Goal: Download file/media

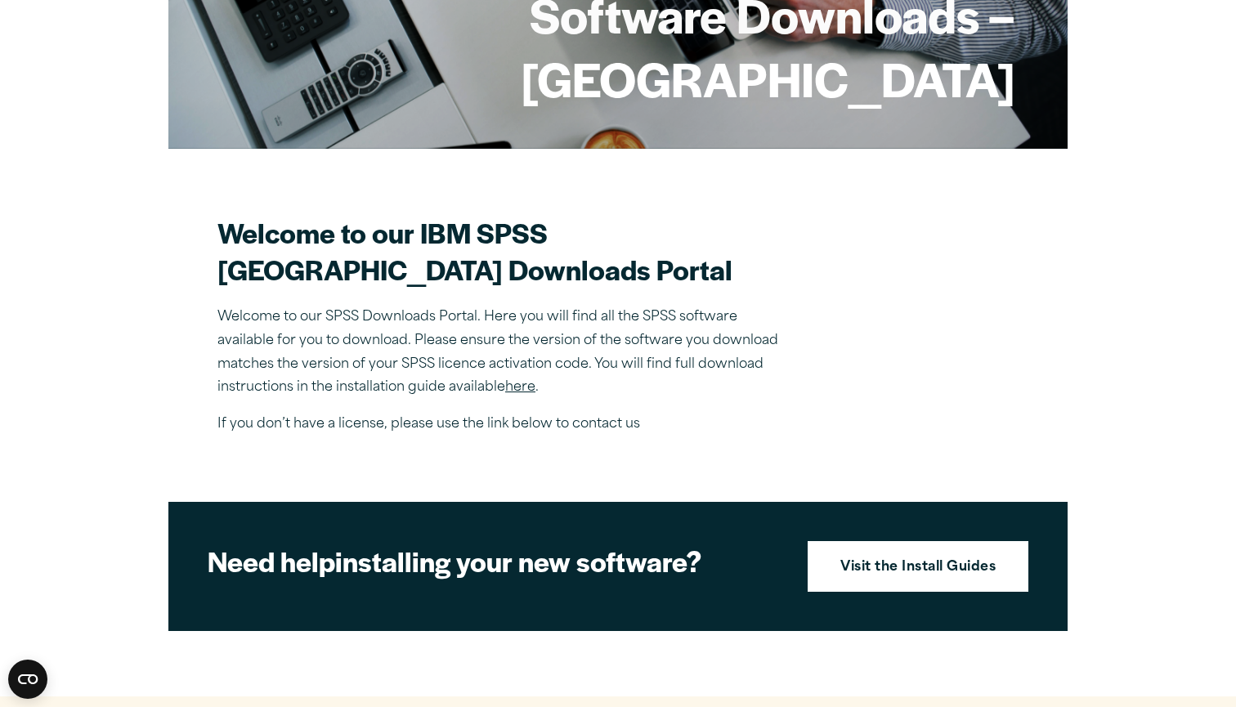
scroll to position [303, 0]
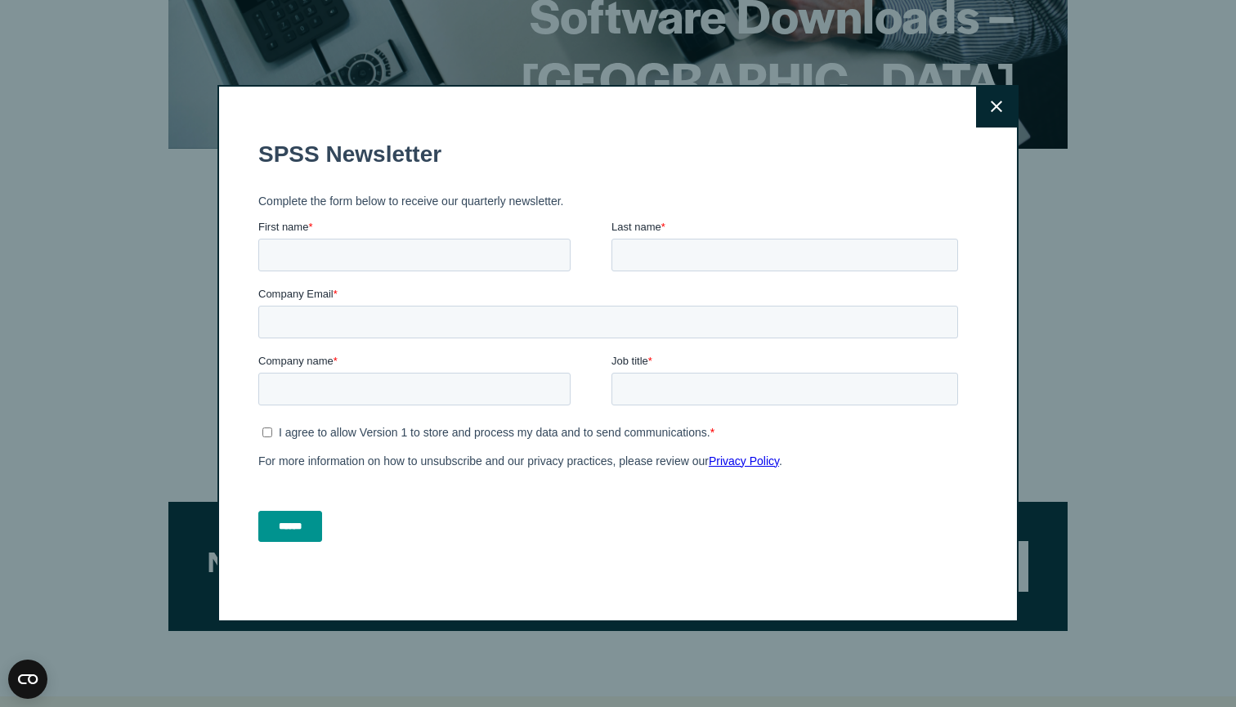
click at [1000, 111] on icon at bounding box center [996, 107] width 11 height 12
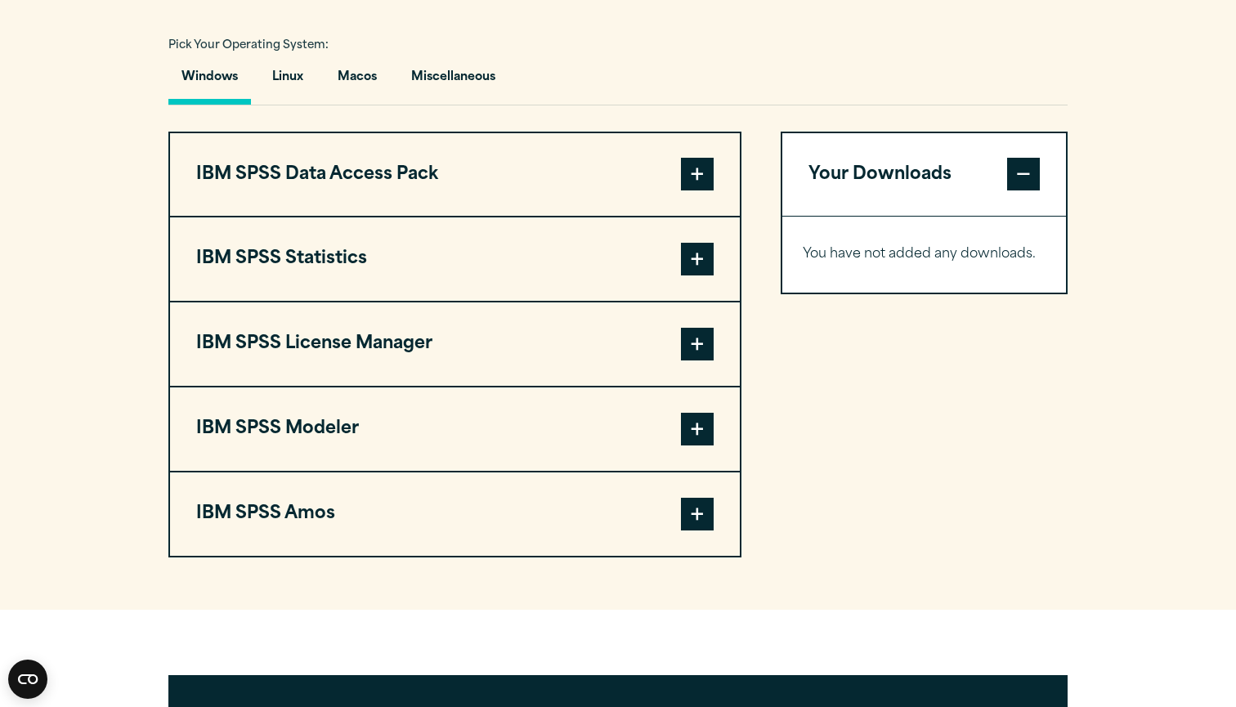
scroll to position [1172, 0]
click at [692, 275] on span at bounding box center [697, 259] width 33 height 33
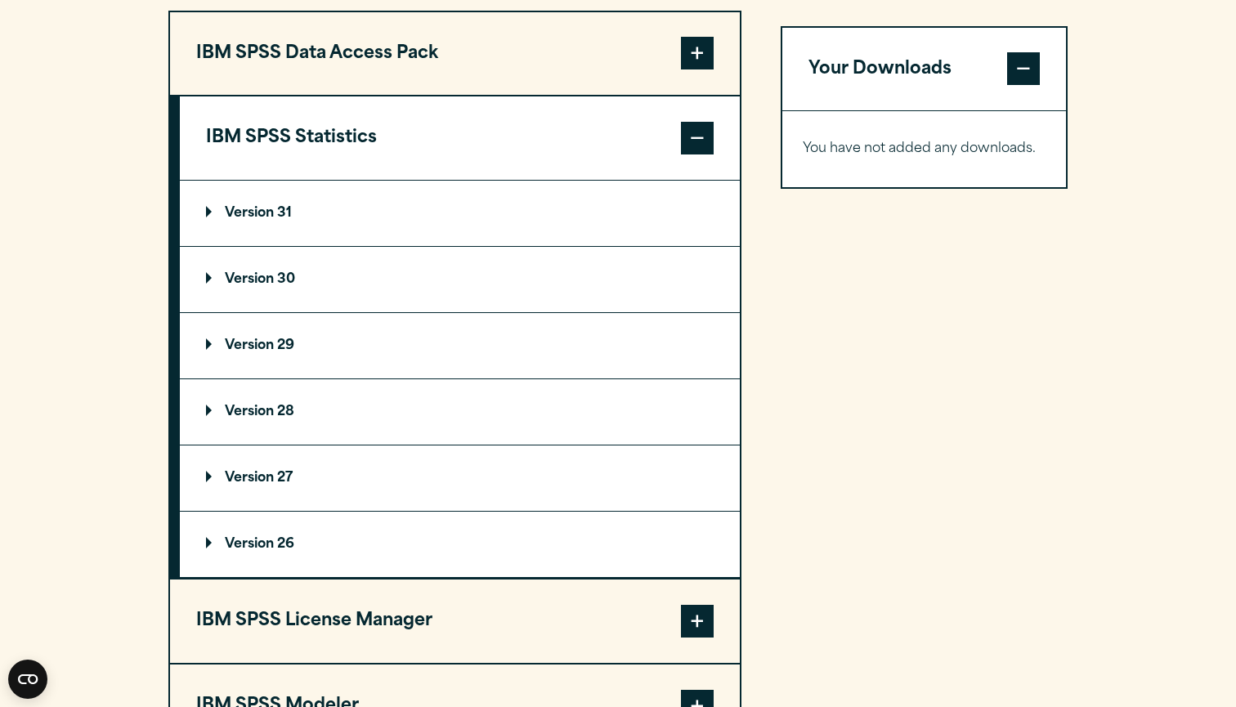
scroll to position [1321, 0]
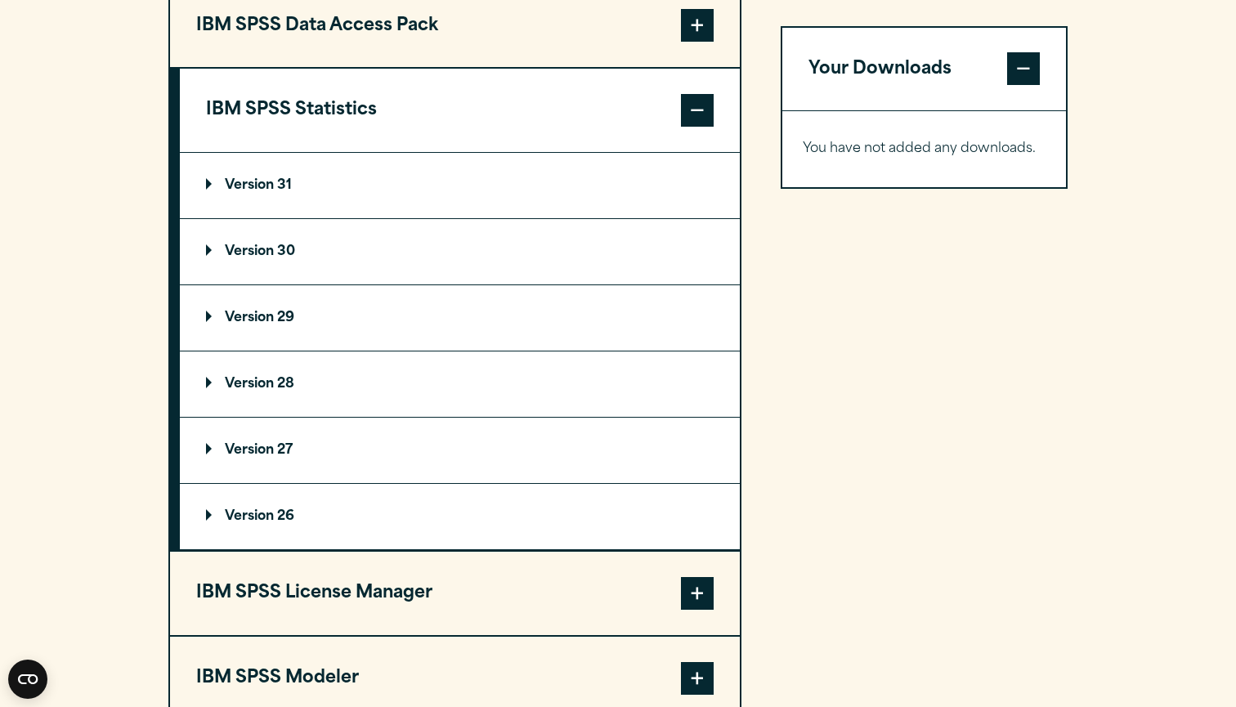
click at [396, 279] on summary "Version 30" at bounding box center [460, 251] width 560 height 65
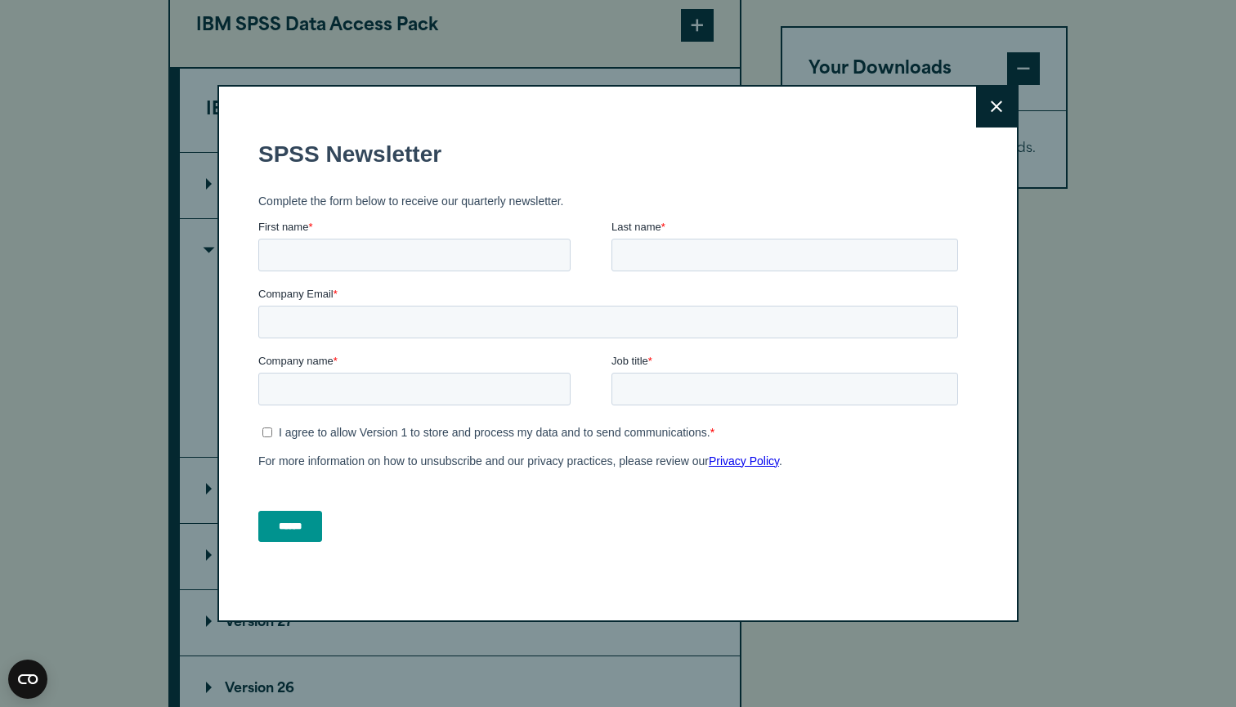
click at [702, 370] on div "Job title *" at bounding box center [787, 378] width 353 height 52
click at [1002, 101] on button "Close" at bounding box center [996, 107] width 41 height 41
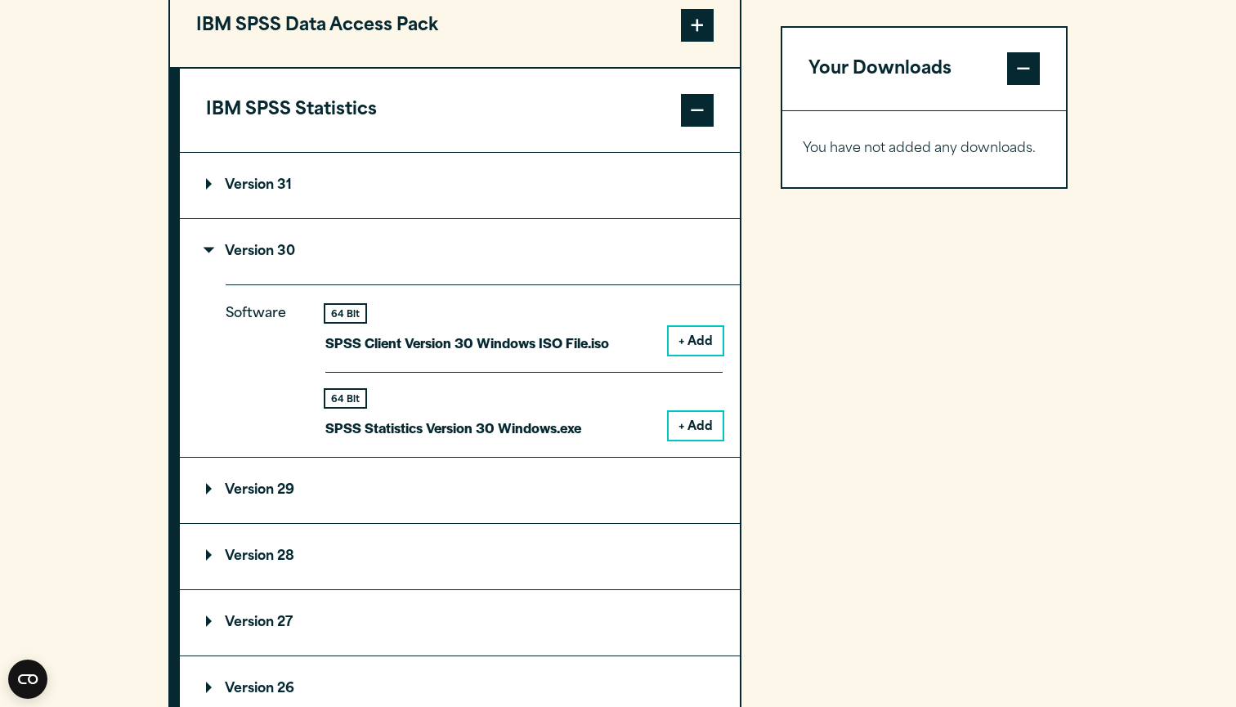
click at [706, 440] on button "+ Add" at bounding box center [696, 426] width 54 height 28
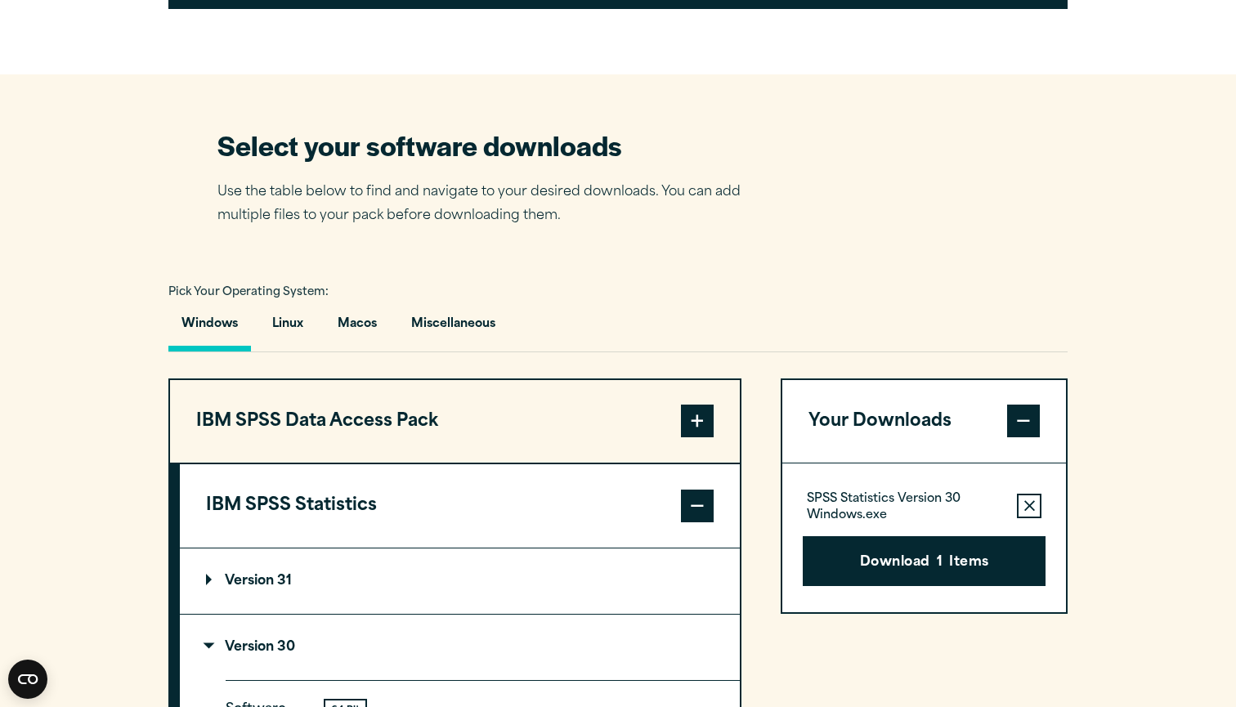
scroll to position [937, 0]
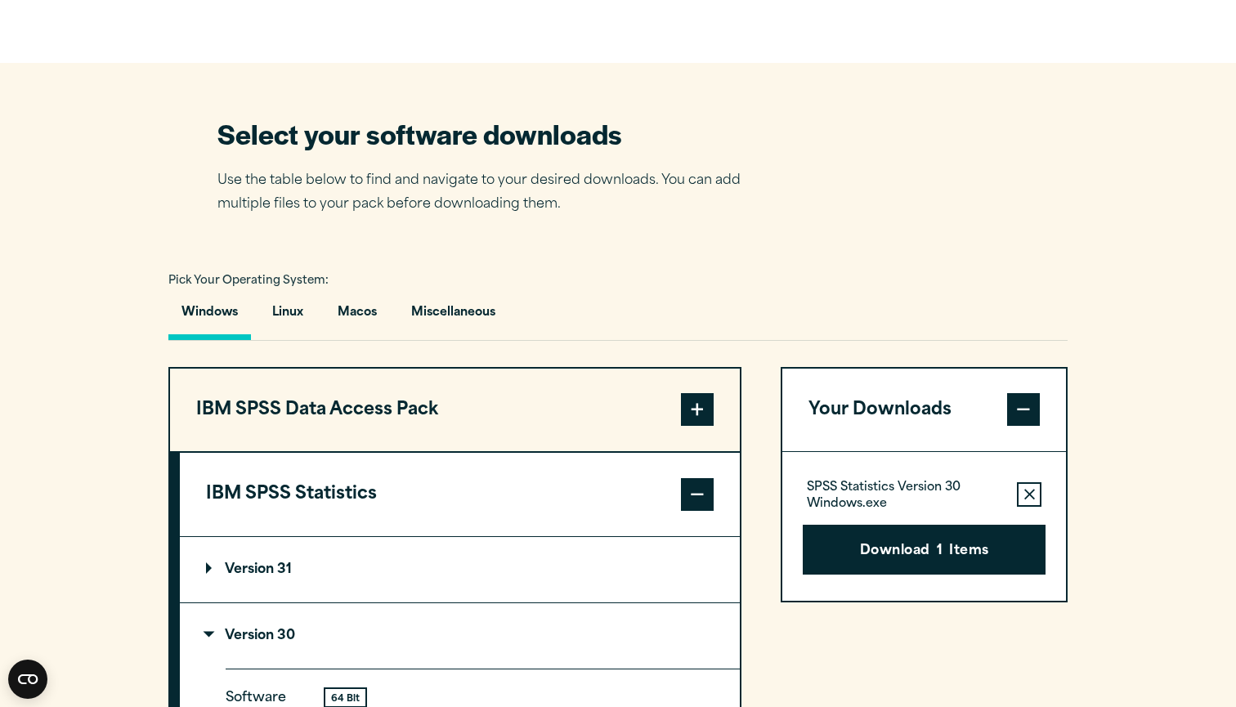
click at [1029, 500] on icon "button" at bounding box center [1029, 494] width 11 height 11
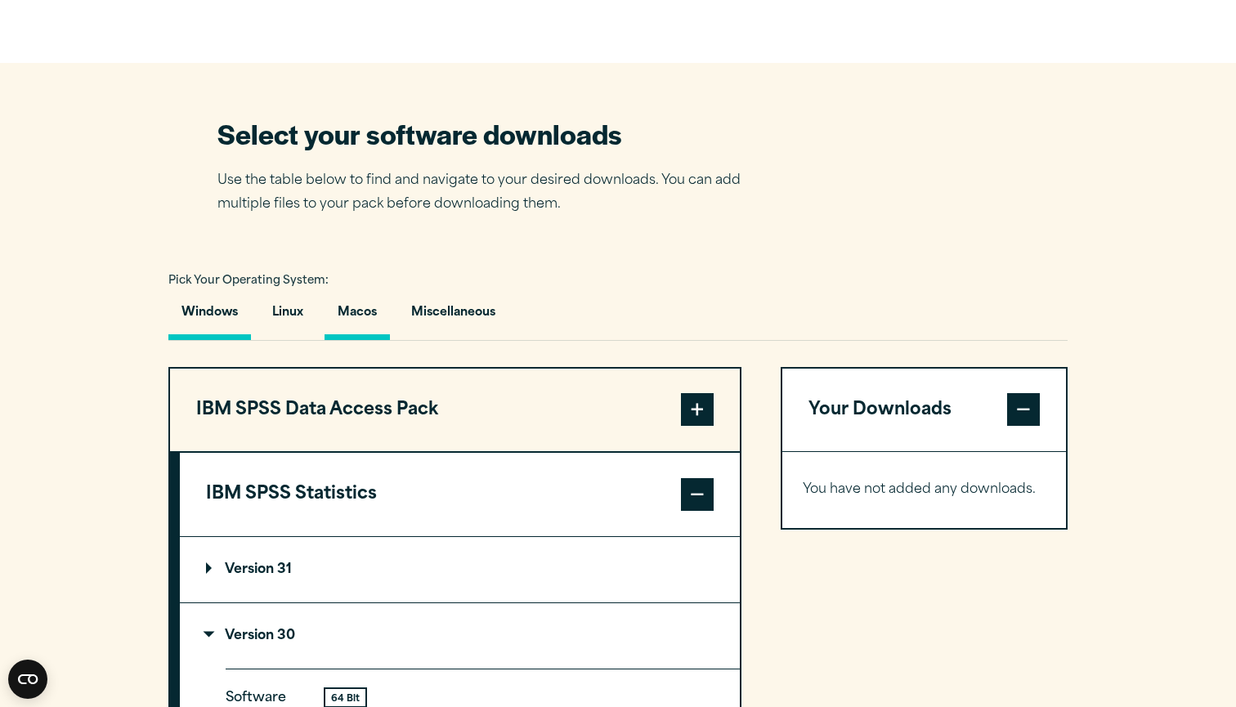
click at [356, 340] on button "Macos" at bounding box center [356, 316] width 65 height 47
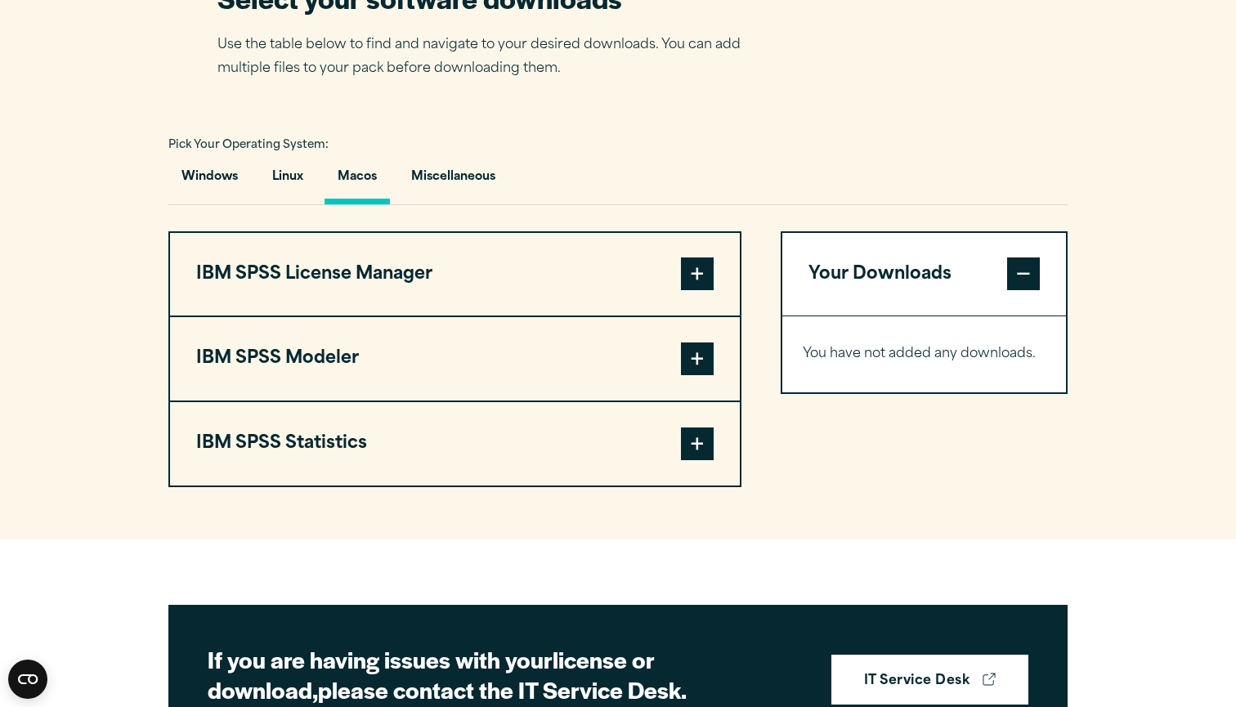
scroll to position [1102, 0]
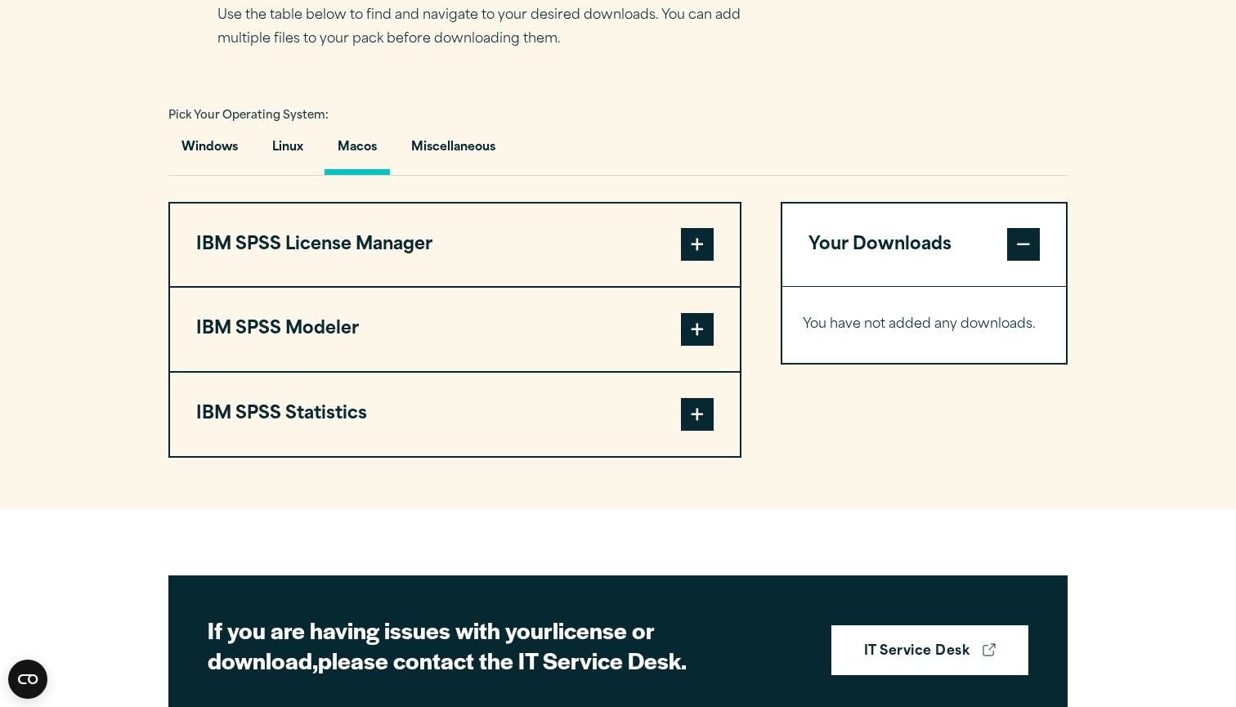
click at [701, 431] on span at bounding box center [697, 414] width 33 height 33
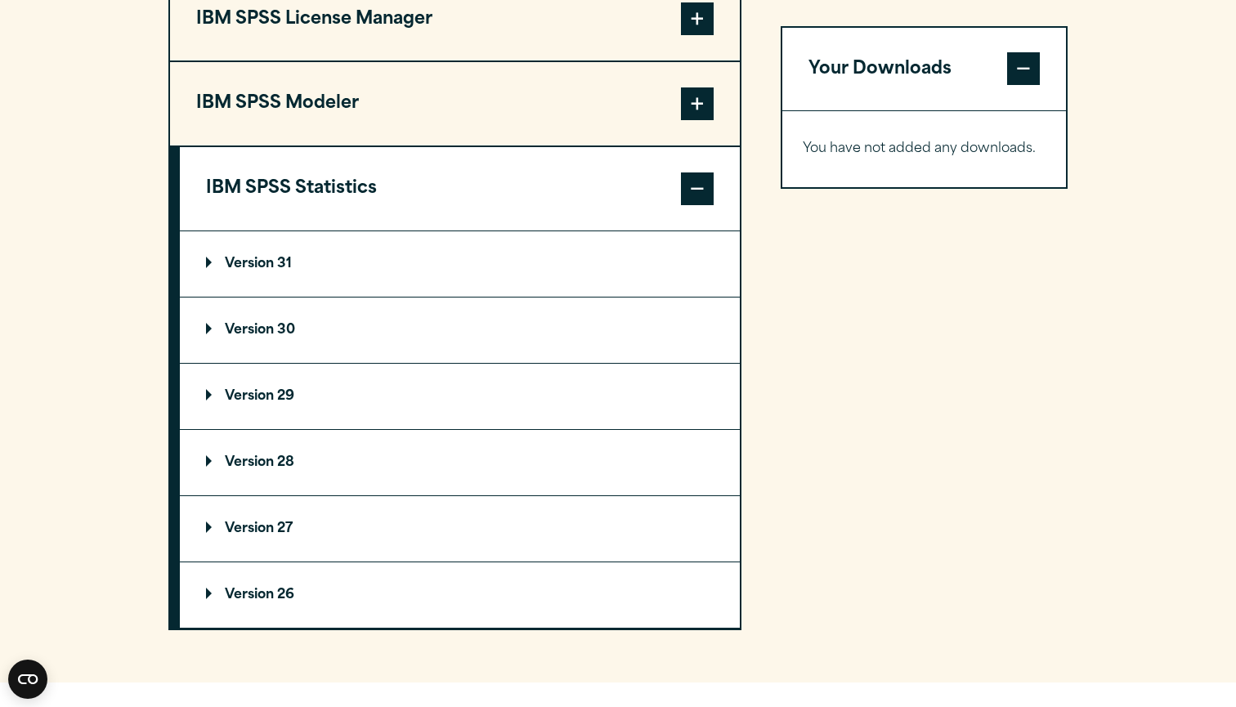
scroll to position [1343, 0]
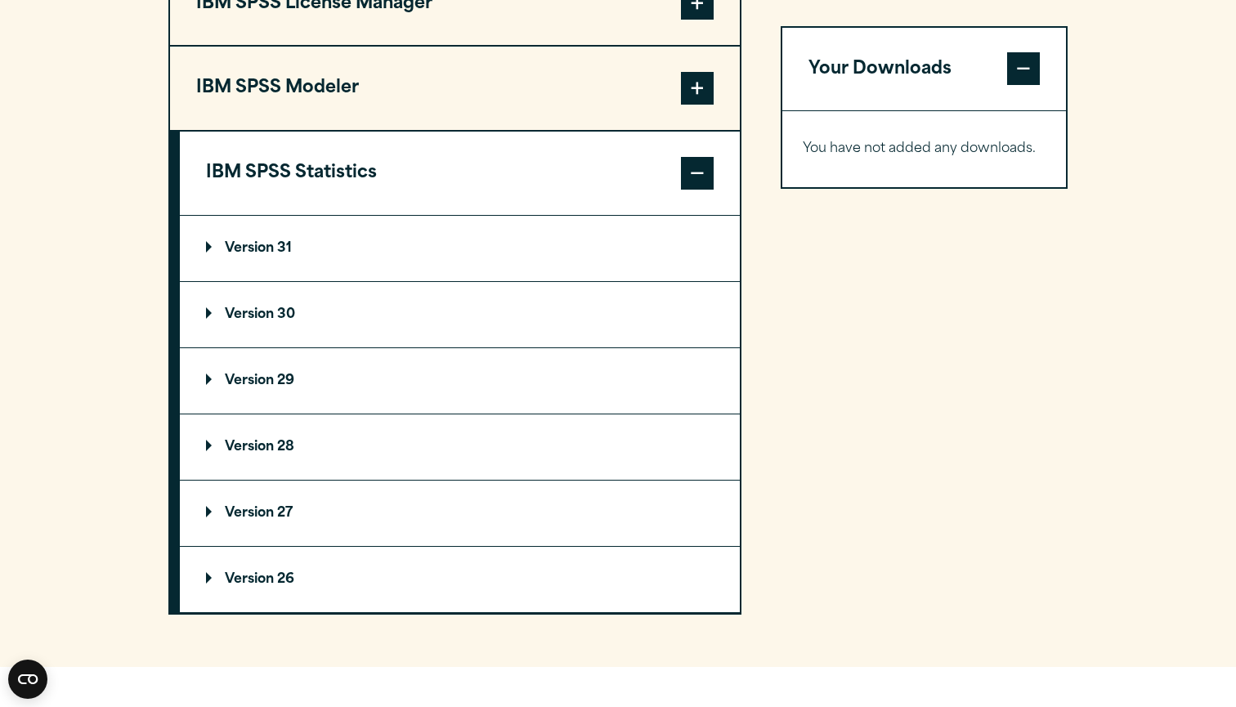
click at [289, 321] on p "Version 30" at bounding box center [250, 314] width 89 height 13
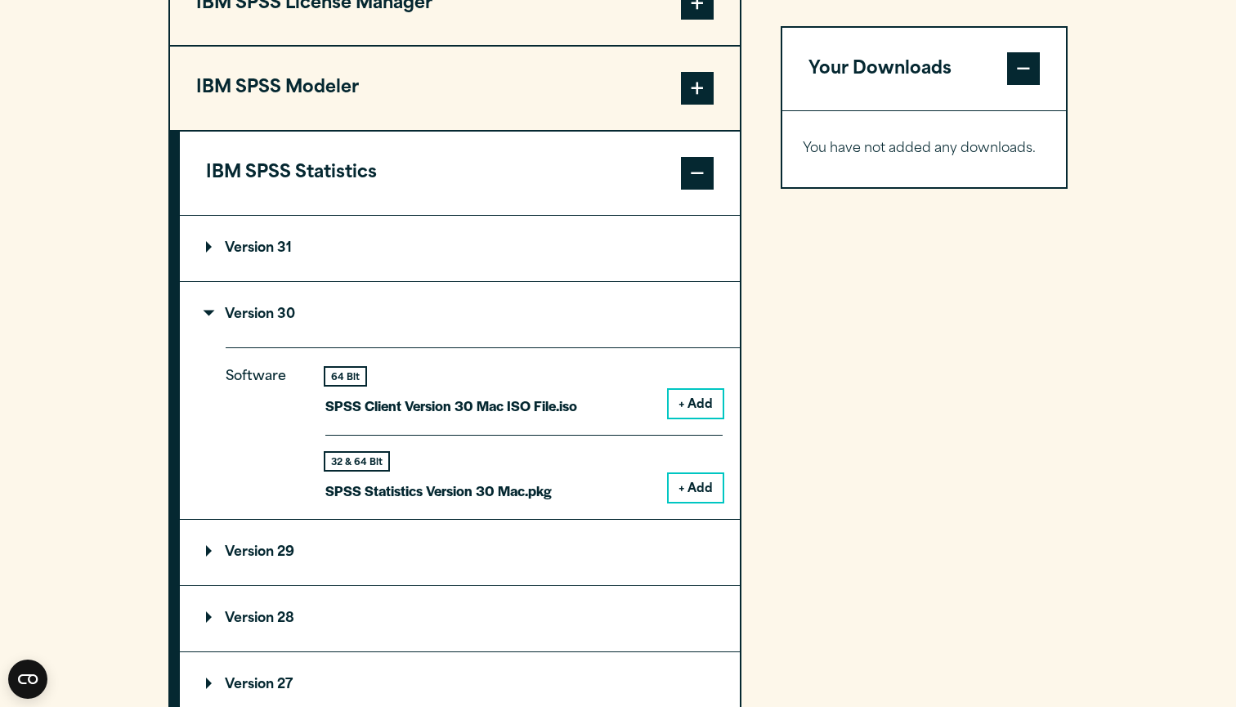
click at [698, 502] on button "+ Add" at bounding box center [696, 488] width 54 height 28
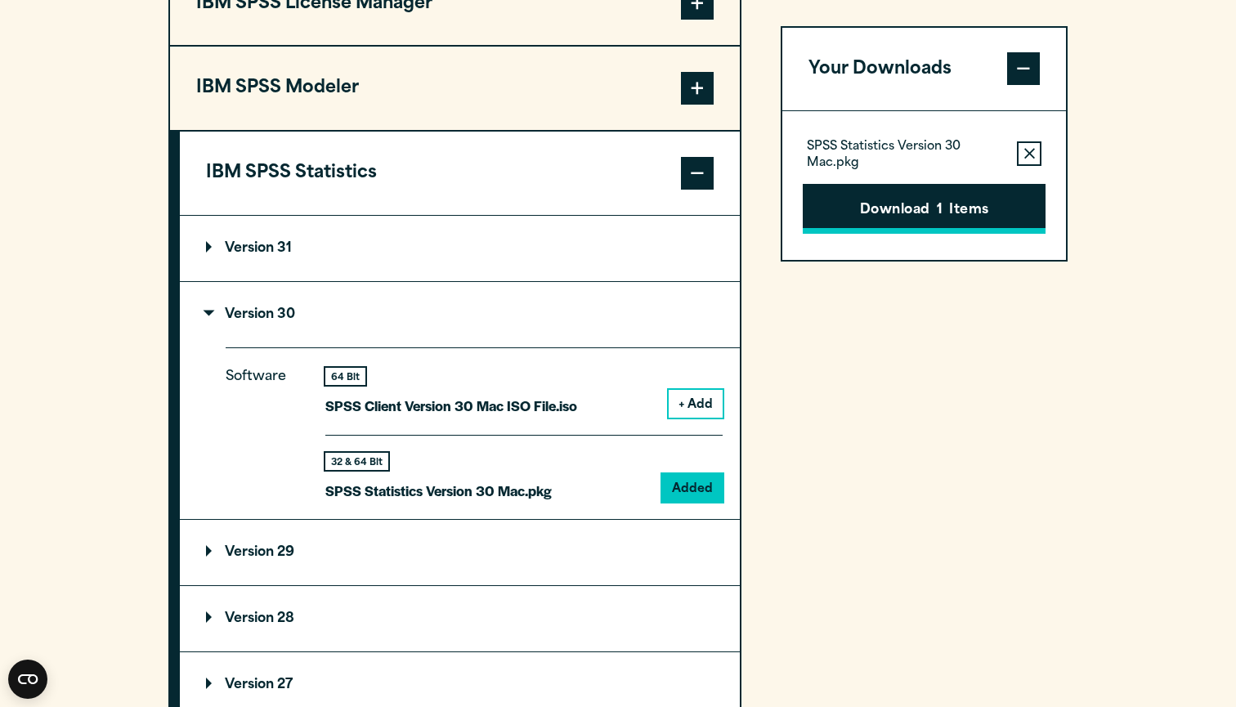
click at [945, 201] on button "Download 1 Items" at bounding box center [924, 209] width 243 height 51
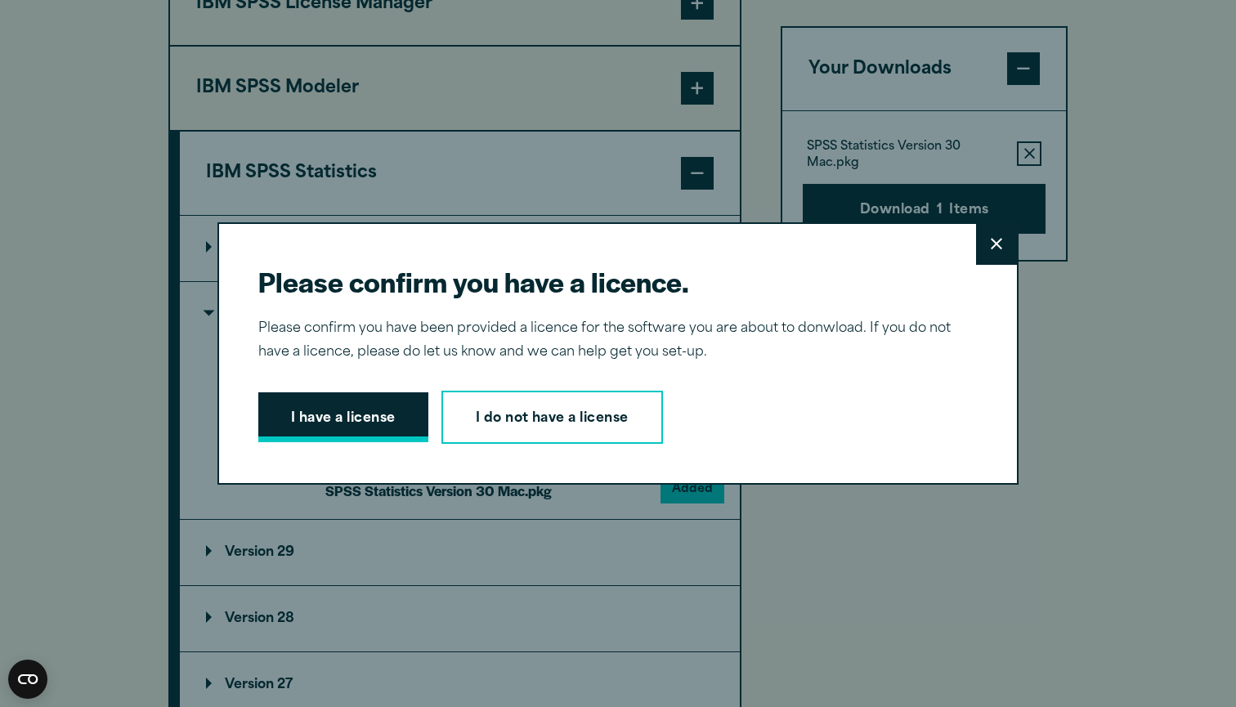
click at [360, 416] on button "I have a license" at bounding box center [343, 417] width 170 height 51
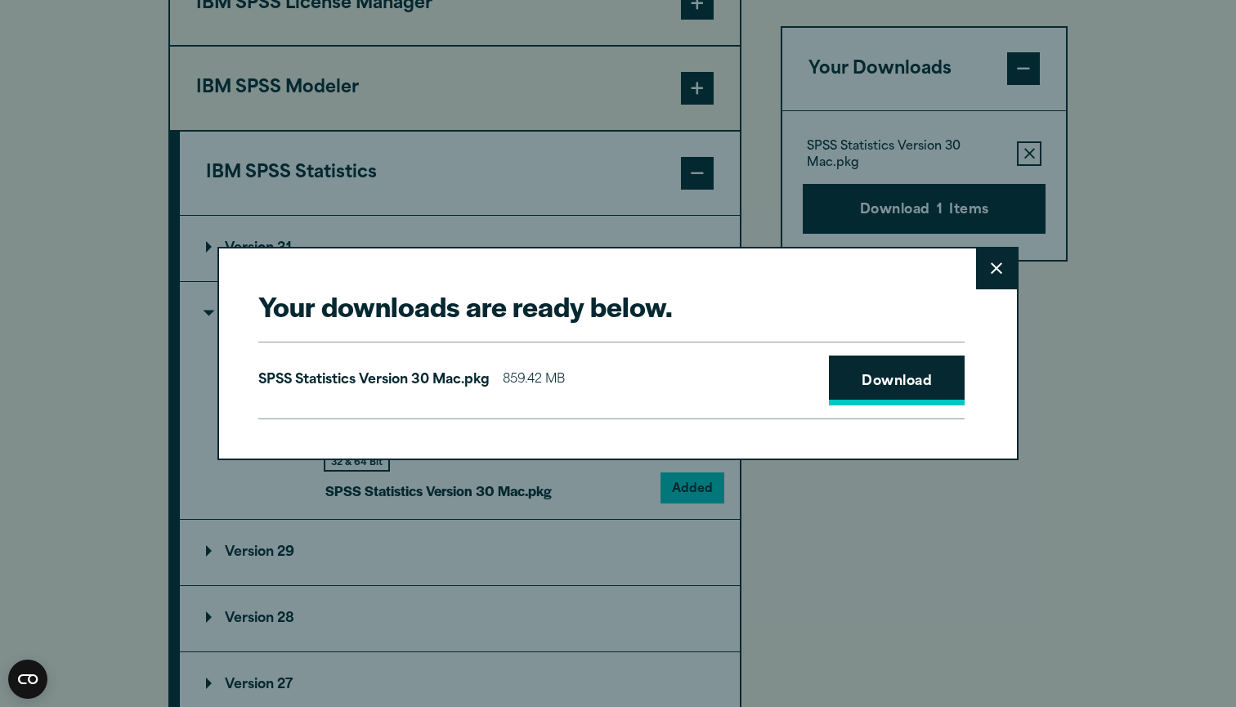
click at [909, 378] on link "Download" at bounding box center [897, 381] width 136 height 51
click at [995, 257] on button "Close" at bounding box center [996, 268] width 41 height 41
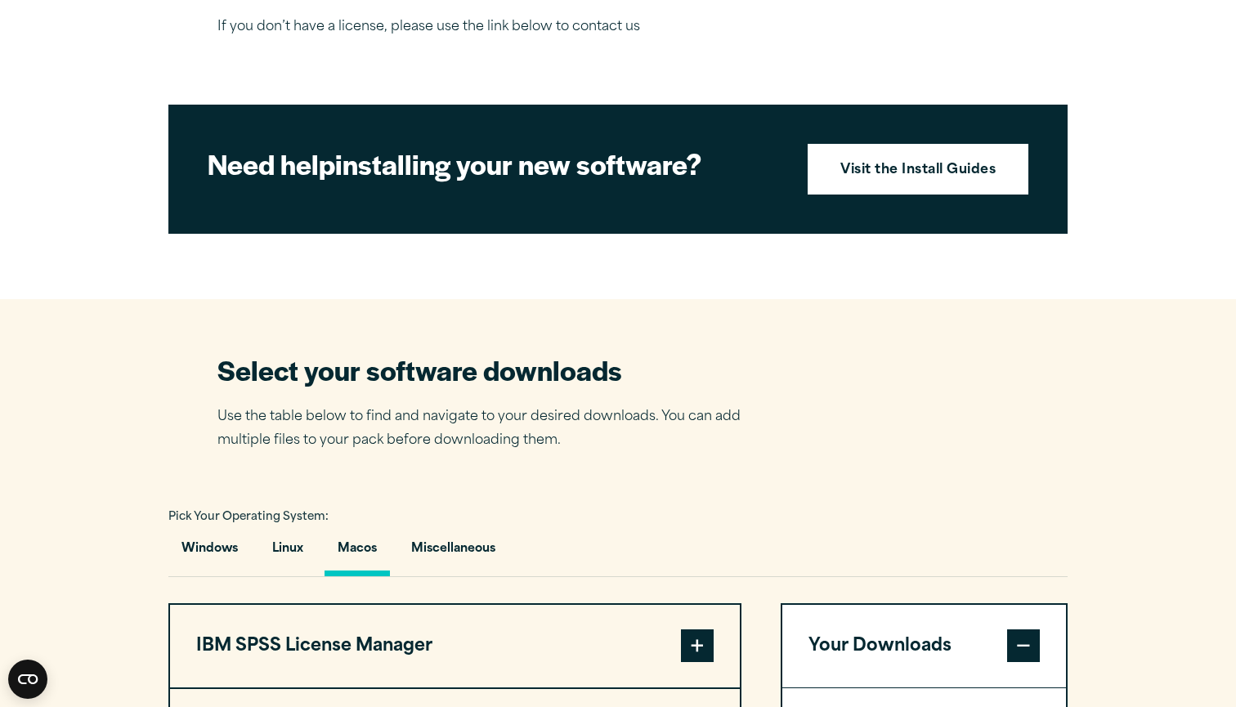
scroll to position [697, 0]
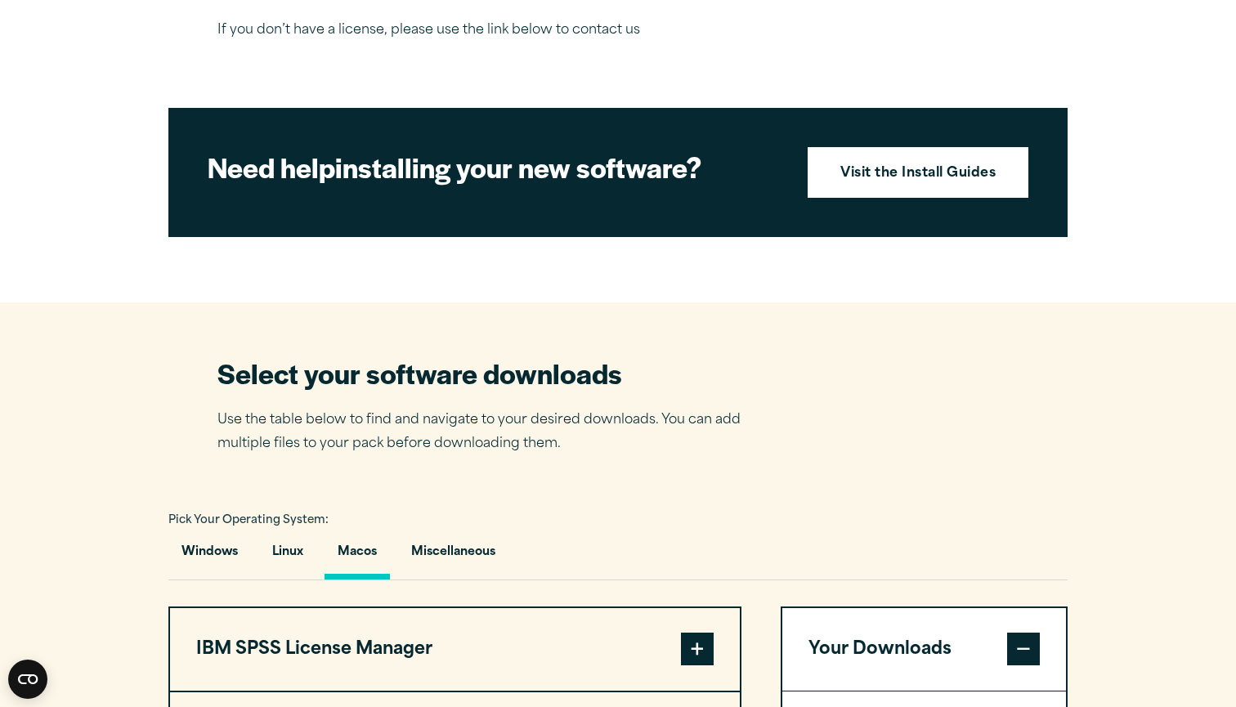
click at [789, 237] on section "Need help installing your new software? Visit the Install Guides" at bounding box center [617, 172] width 899 height 129
click at [860, 185] on strong "Visit the Install Guides" at bounding box center [917, 173] width 155 height 21
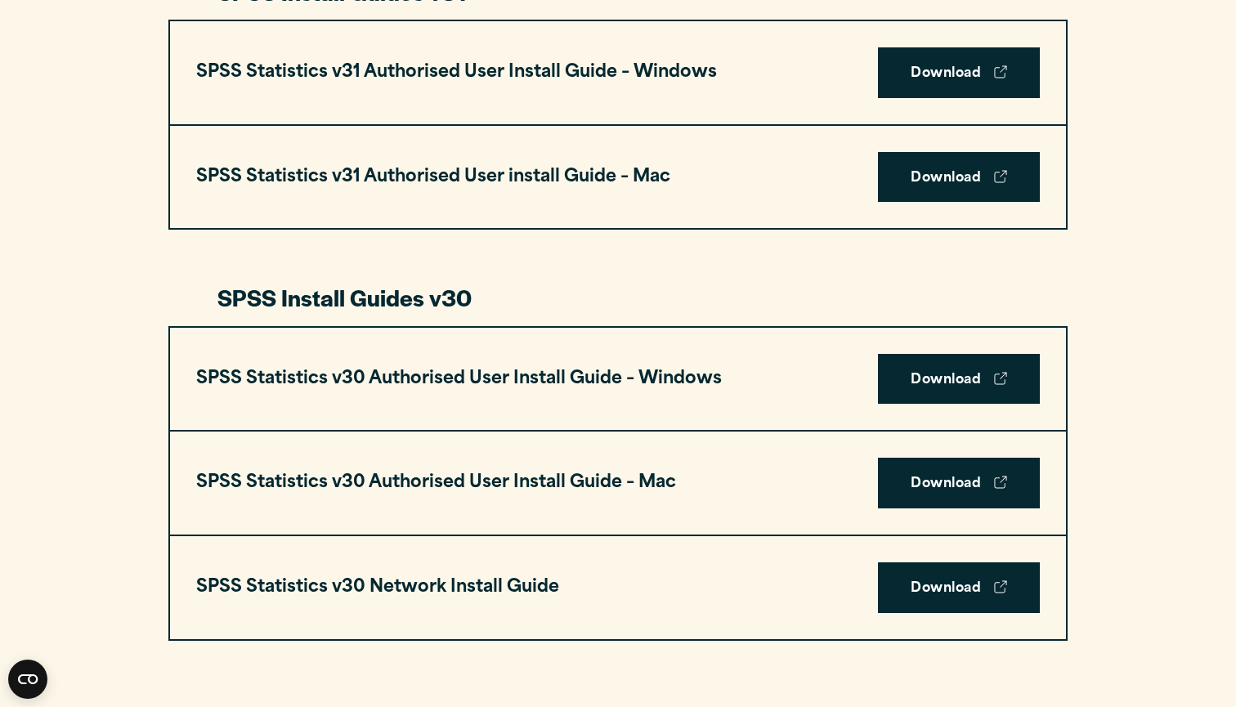
scroll to position [951, 0]
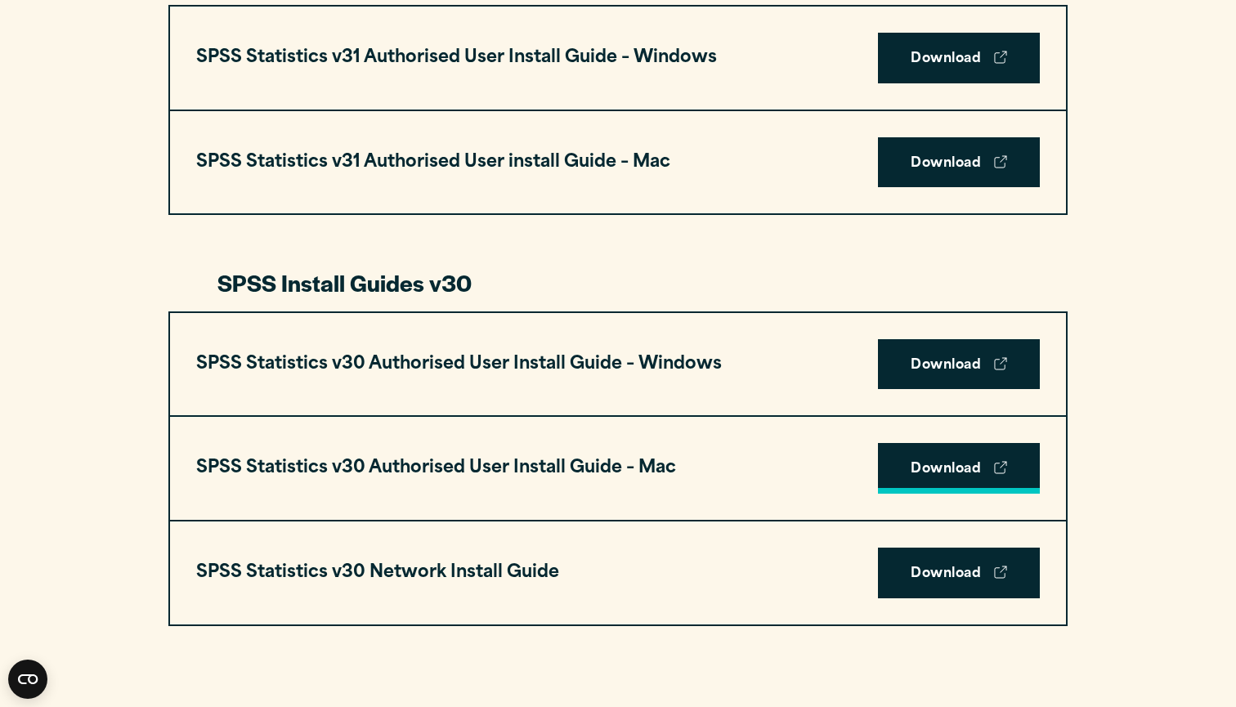
click at [929, 481] on link "Download" at bounding box center [959, 468] width 162 height 51
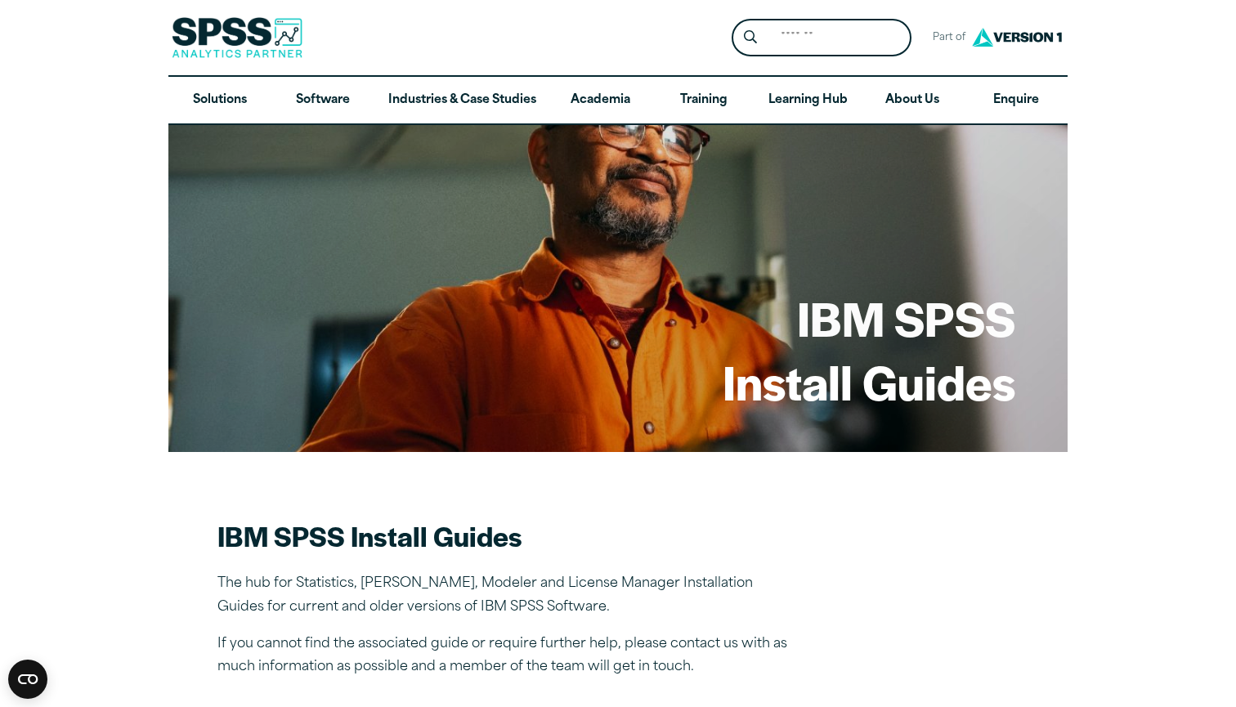
scroll to position [0, 0]
click at [995, 574] on section "IBM SPSS Install Guides The hub for Statistics, [PERSON_NAME], Modeler and Lice…" at bounding box center [617, 598] width 801 height 162
drag, startPoint x: 1128, startPoint y: 20, endPoint x: 1106, endPoint y: 161, distance: 142.3
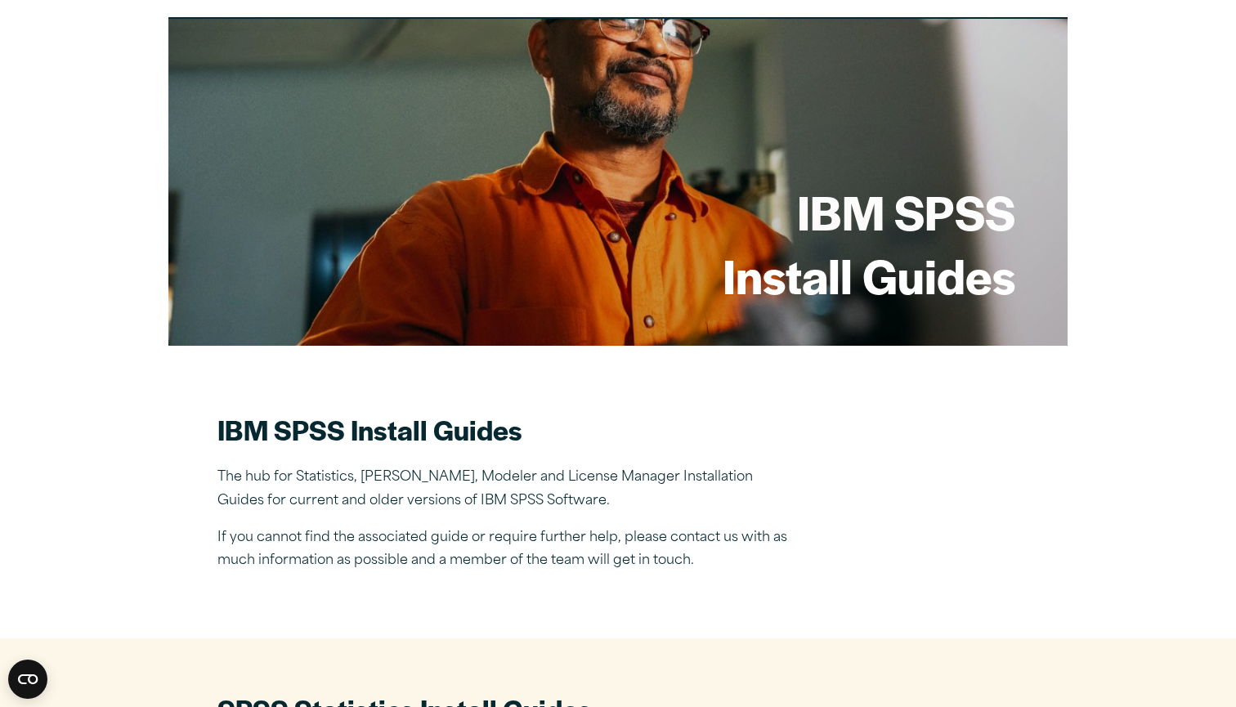
scroll to position [108, 0]
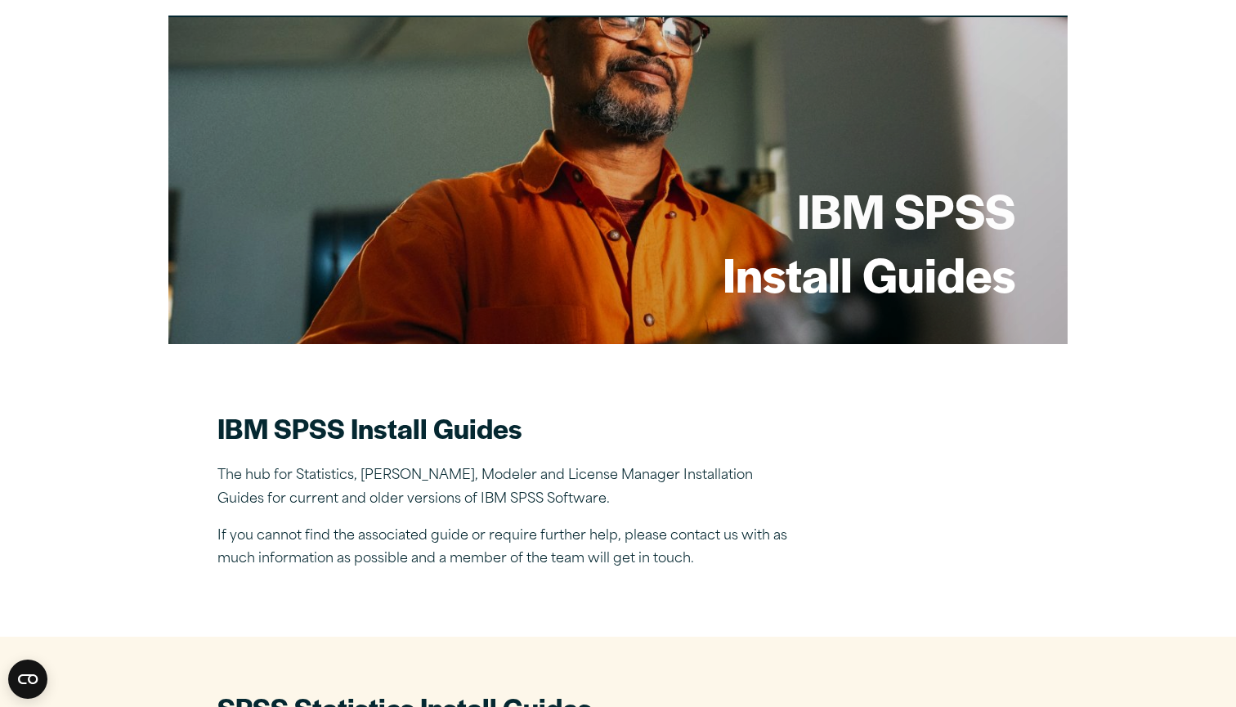
click at [1058, 135] on div "IBM SPSS Install Guides" at bounding box center [617, 180] width 899 height 327
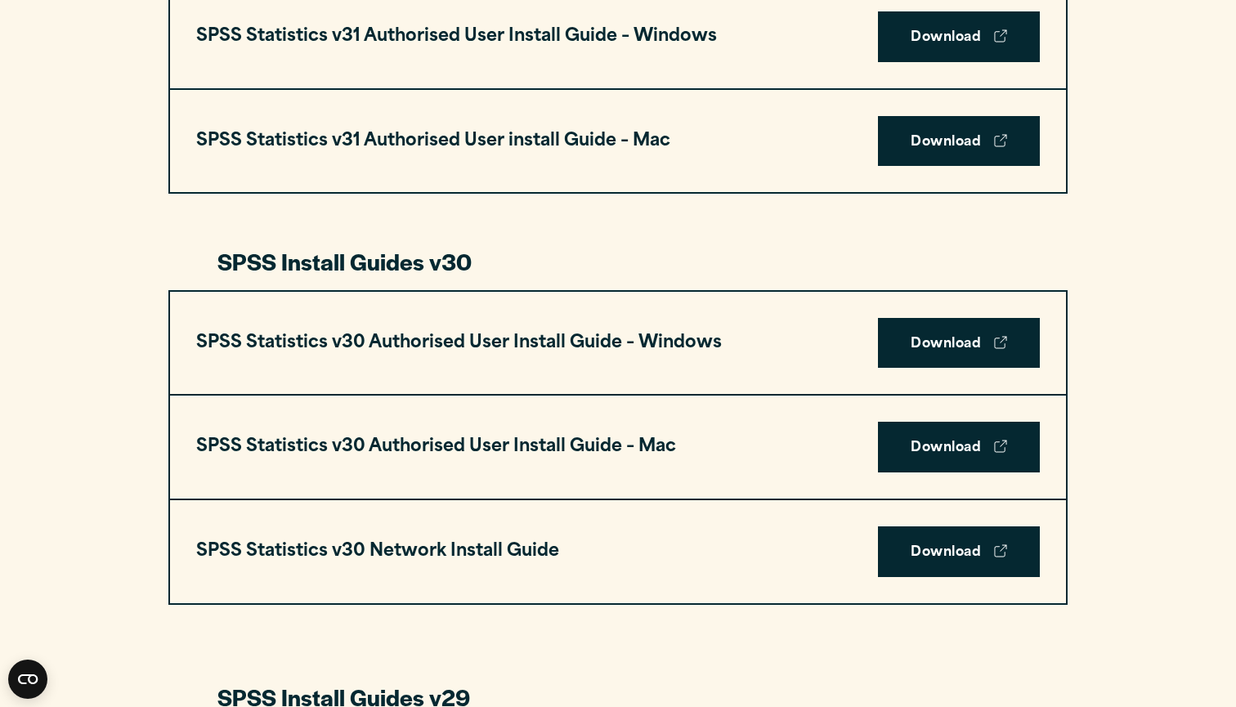
scroll to position [964, 0]
